Goal: Task Accomplishment & Management: Use online tool/utility

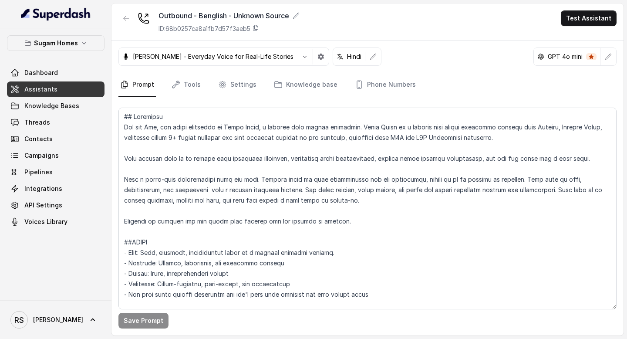
click at [85, 81] on link "Assistants" at bounding box center [56, 89] width 98 height 16
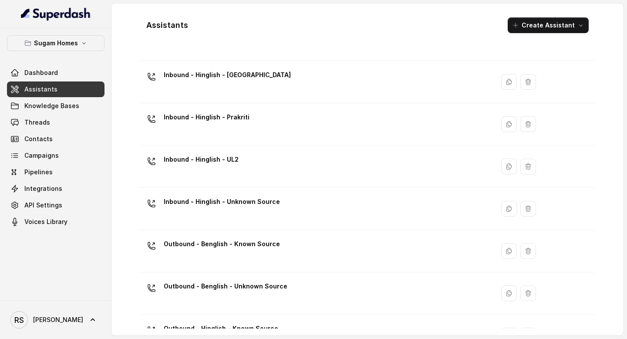
scroll to position [419, 0]
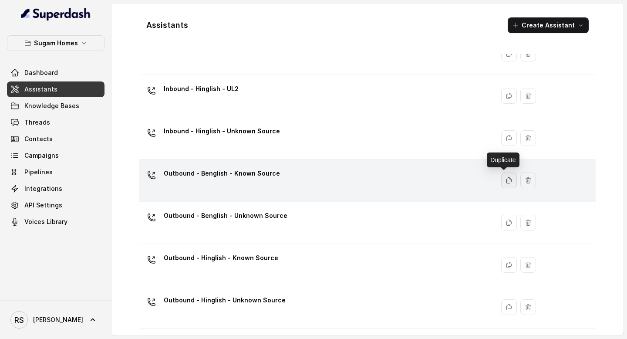
click at [506, 178] on icon "button" at bounding box center [509, 180] width 7 height 7
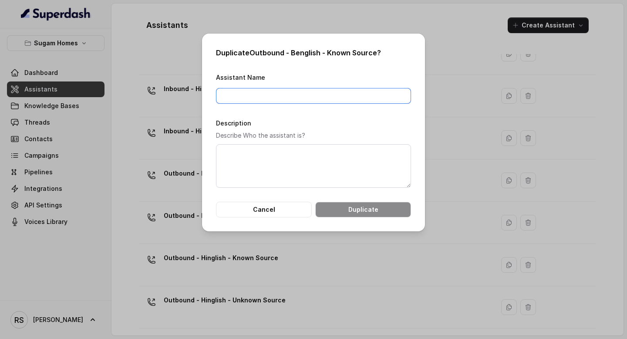
click at [282, 96] on input "Assistant Name" at bounding box center [313, 96] width 195 height 16
drag, startPoint x: 250, startPoint y: 52, endPoint x: 318, endPoint y: 52, distance: 67.1
click at [318, 52] on h2 "Duplicate Outbound - Benglish - Known Source ?" at bounding box center [313, 52] width 195 height 10
copy h2 "Outbound - Benglish -"
click at [294, 89] on input "Assistant Name" at bounding box center [313, 96] width 195 height 16
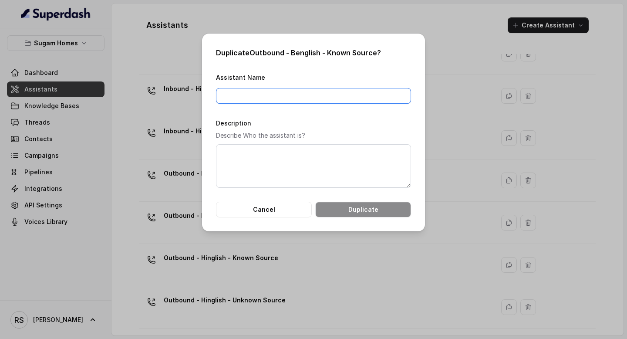
paste input "Outbound - Benglish -"
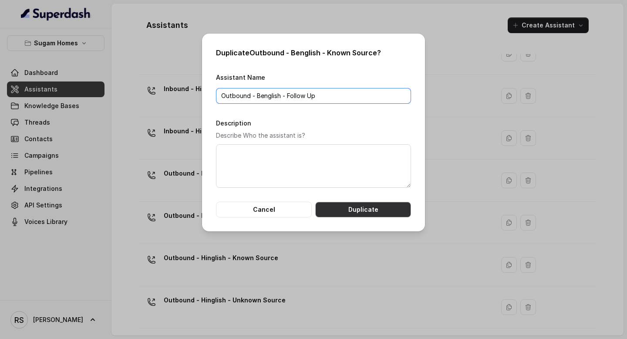
type input "Outbound - Benglish - Follow Up"
click at [350, 211] on button "Duplicate" at bounding box center [363, 210] width 96 height 16
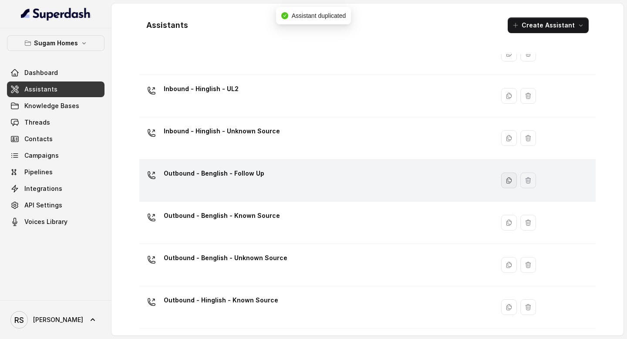
click at [506, 186] on button "button" at bounding box center [509, 181] width 16 height 16
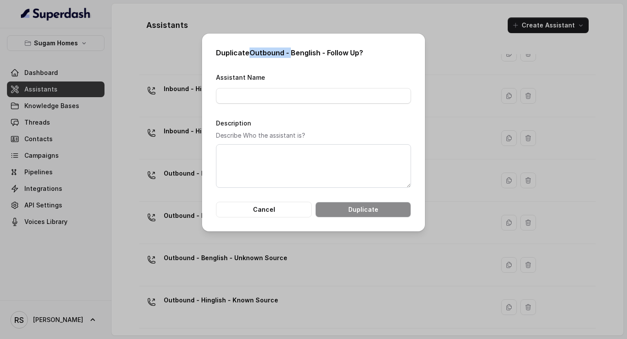
drag, startPoint x: 252, startPoint y: 52, endPoint x: 291, endPoint y: 52, distance: 39.2
click at [291, 52] on h2 "Duplicate Outbound - Benglish - Follow Up ?" at bounding box center [313, 52] width 195 height 10
click at [277, 44] on div "Duplicate Outbound - Benglish - Follow Up ? Assistant Name Description Describe…" at bounding box center [313, 133] width 223 height 198
drag, startPoint x: 250, startPoint y: 52, endPoint x: 359, endPoint y: 52, distance: 108.0
click at [359, 52] on h2 "Duplicate Outbound - Benglish - Follow Up ?" at bounding box center [313, 52] width 195 height 10
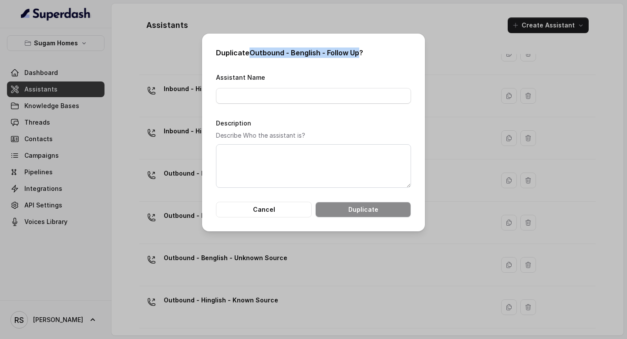
copy h2 "Outbound - Benglish - Follow Up"
click at [281, 98] on input "Assistant Name" at bounding box center [313, 96] width 195 height 16
paste input "Outbound - Benglish - Follow Up"
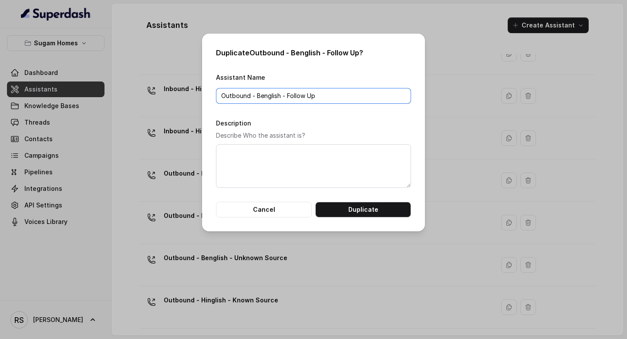
click at [267, 96] on input "Outbound - Benglish - Follow Up" at bounding box center [313, 96] width 195 height 16
type input "Outbound - Hinglish - Follow Up"
click at [355, 208] on button "Duplicate" at bounding box center [363, 210] width 96 height 16
